Goal: Information Seeking & Learning: Learn about a topic

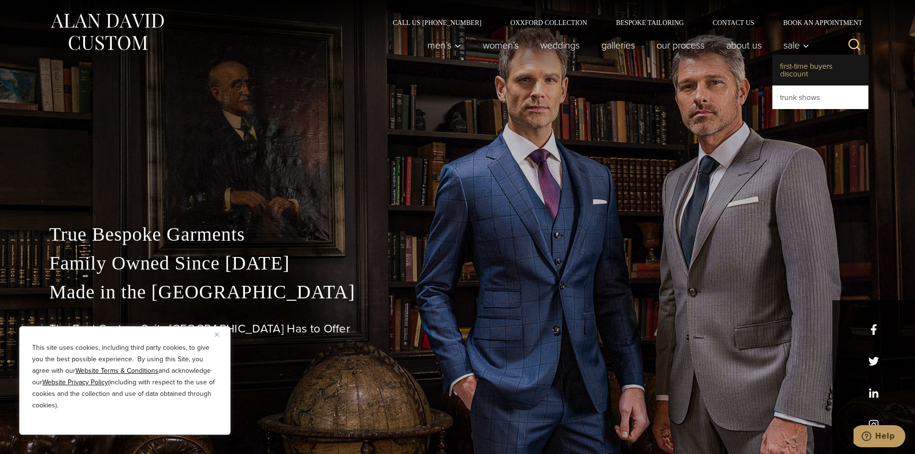
click at [818, 69] on link "First-Time Buyers Discount" at bounding box center [821, 70] width 96 height 31
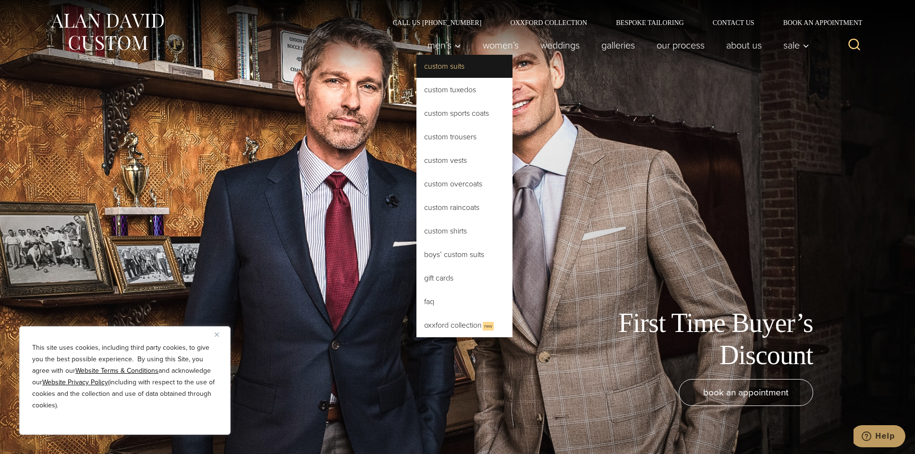
click at [438, 67] on link "Custom Suits" at bounding box center [465, 66] width 96 height 23
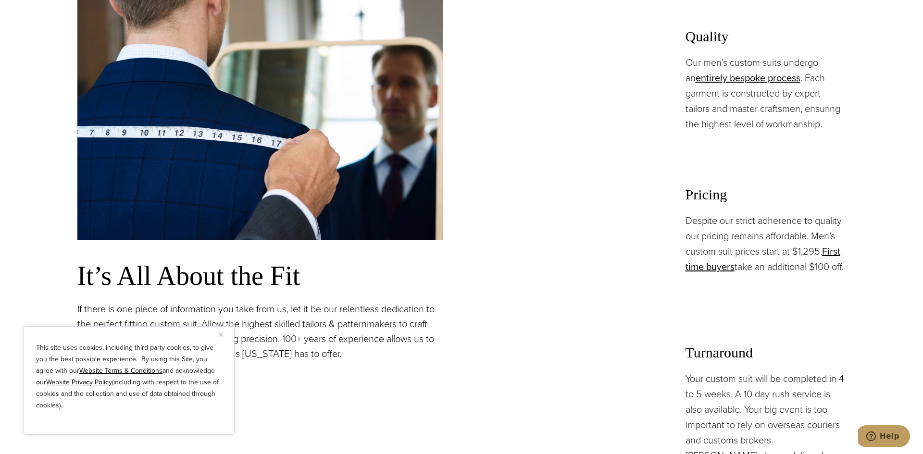
scroll to position [913, 0]
